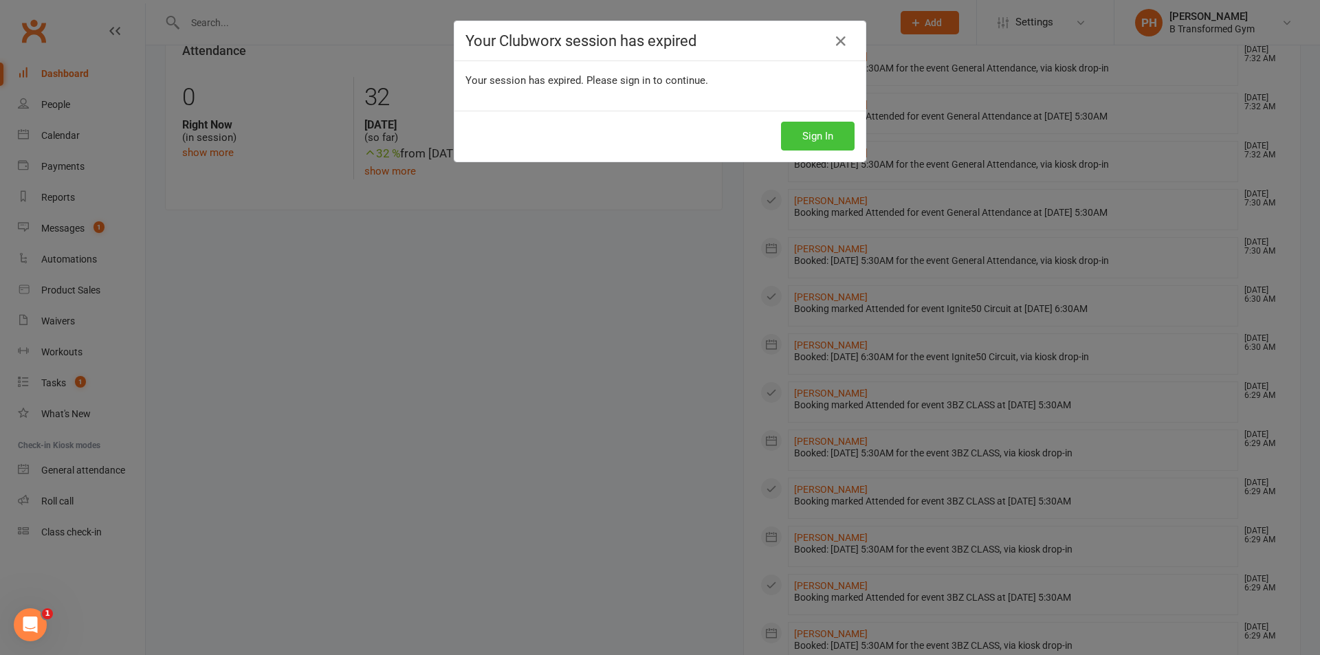
click at [812, 130] on button "Sign In" at bounding box center [818, 136] width 74 height 29
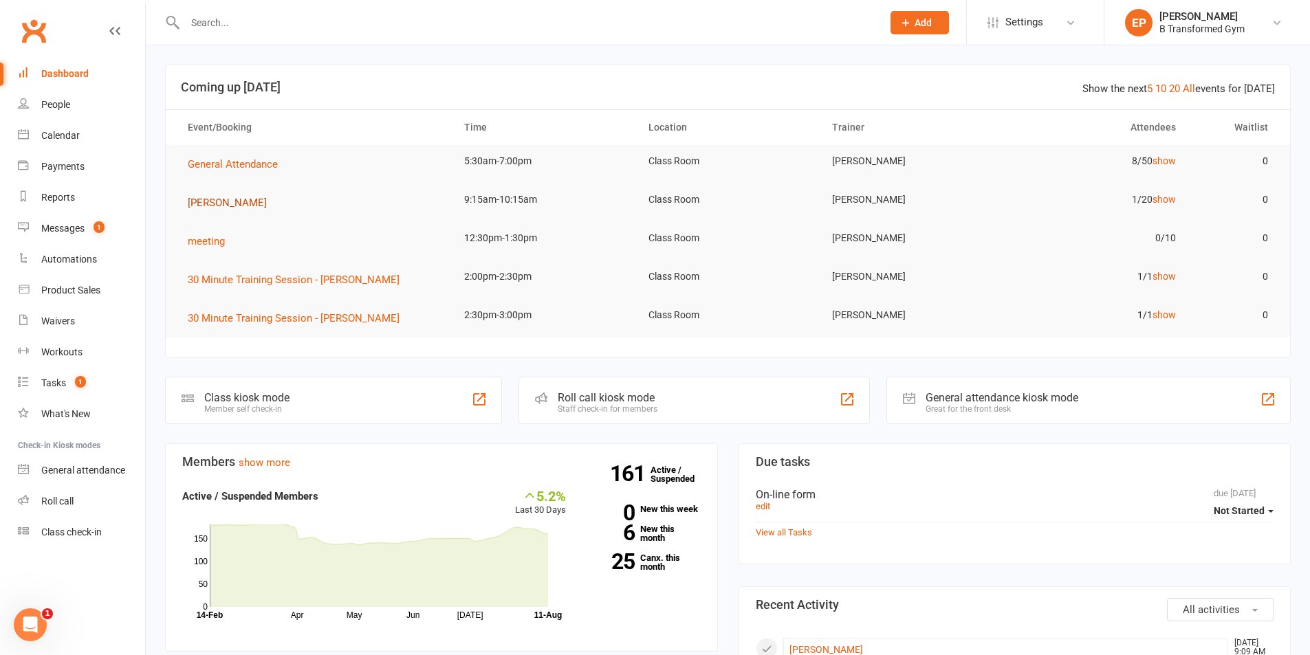
click at [231, 203] on span "[PERSON_NAME]" at bounding box center [227, 203] width 79 height 12
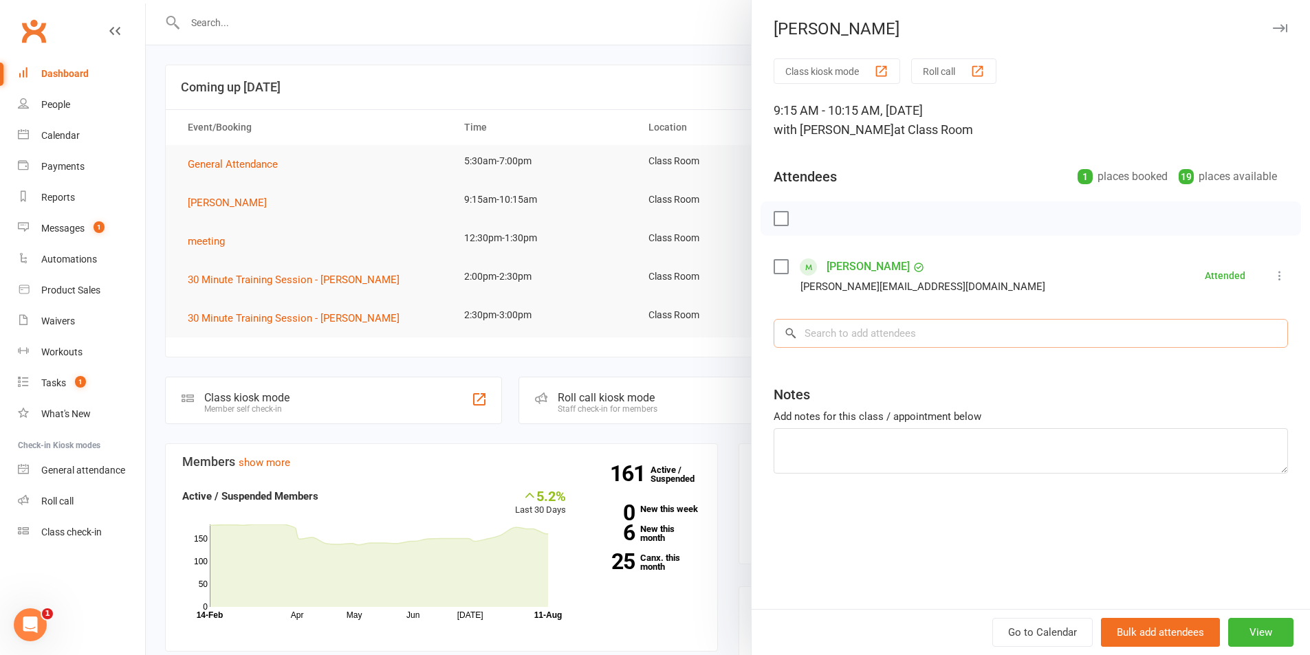
drag, startPoint x: 839, startPoint y: 333, endPoint x: 813, endPoint y: 331, distance: 26.2
click at [839, 333] on input "search" at bounding box center [1030, 333] width 514 height 29
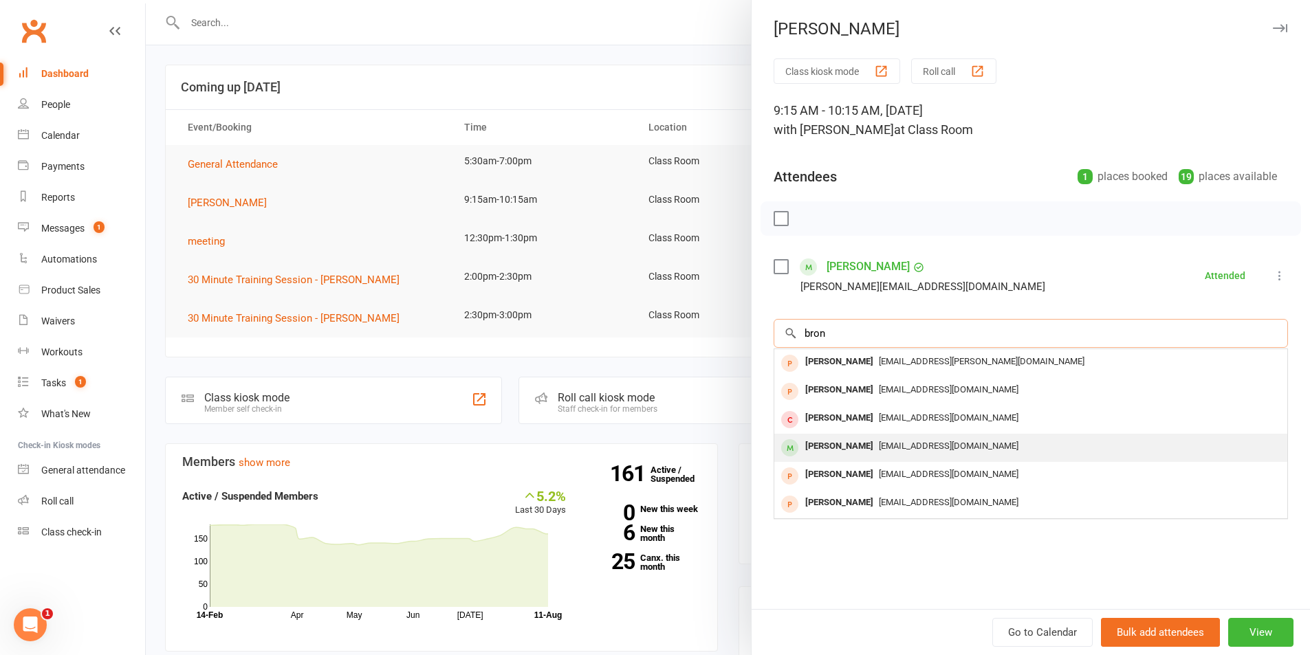
type input "bron"
click at [823, 448] on div "[PERSON_NAME]" at bounding box center [838, 447] width 79 height 20
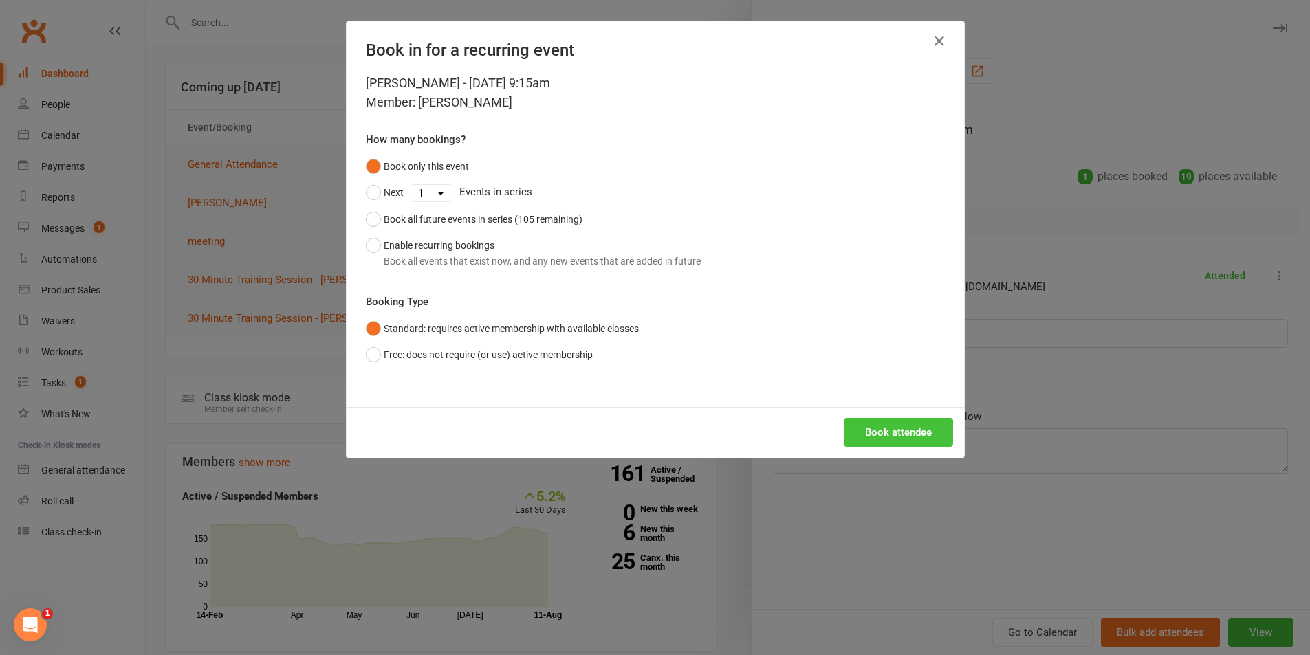
click at [891, 437] on button "Book attendee" at bounding box center [897, 432] width 109 height 29
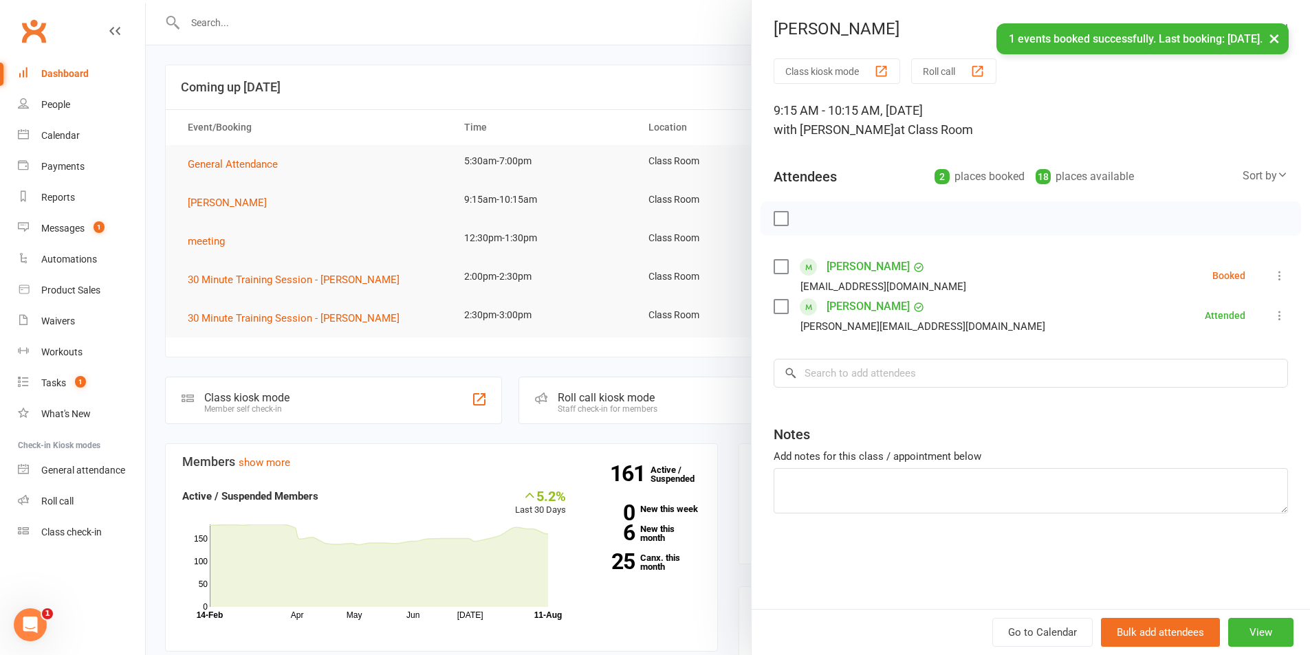
click at [394, 23] on div "× 1 events booked successfully. Last booking: [DATE]." at bounding box center [646, 23] width 1292 height 0
click at [377, 82] on div at bounding box center [728, 327] width 1164 height 655
